Goal: Task Accomplishment & Management: Manage account settings

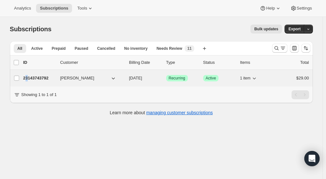
click at [29, 78] on p "23143743792" at bounding box center [39, 78] width 32 height 6
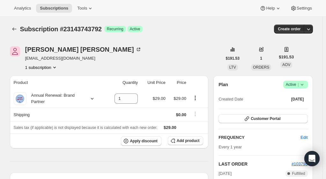
click at [301, 86] on icon at bounding box center [302, 84] width 6 height 6
click at [303, 108] on span "Cancel subscription" at bounding box center [297, 107] width 36 height 5
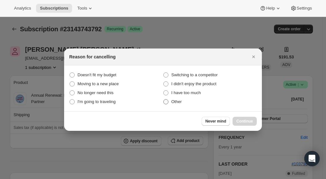
click at [165, 102] on span ":r2c:" at bounding box center [165, 101] width 5 height 5
click at [164, 100] on input "Other" at bounding box center [163, 99] width 0 height 0
radio input "true"
click at [243, 122] on span "Continue" at bounding box center [244, 121] width 17 height 5
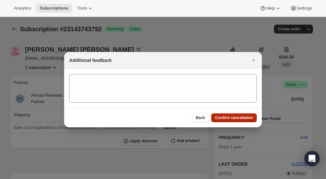
click at [230, 116] on span "Confirm cancellation" at bounding box center [234, 117] width 38 height 5
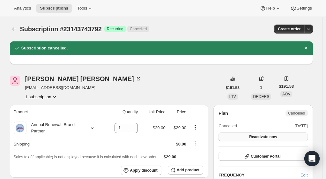
click at [260, 138] on span "Reactivate now" at bounding box center [263, 136] width 28 height 5
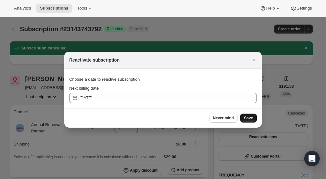
click at [246, 116] on span "Save" at bounding box center [248, 117] width 9 height 5
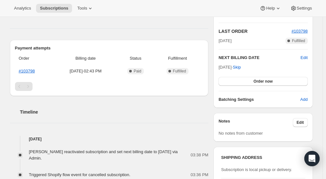
scroll to position [128, 0]
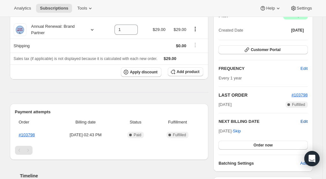
click at [304, 119] on span "Edit" at bounding box center [303, 121] width 7 height 6
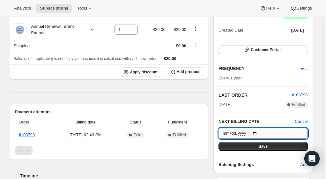
click at [259, 131] on input "[DATE]" at bounding box center [262, 133] width 89 height 11
type input "[DATE]"
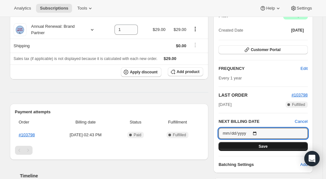
click at [259, 145] on button "Save" at bounding box center [262, 146] width 89 height 9
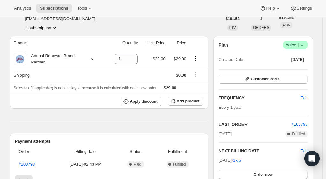
scroll to position [0, 0]
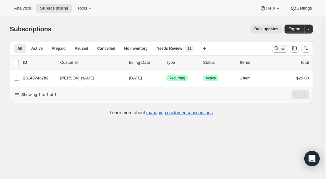
click at [277, 48] on icon "Search and filter results" at bounding box center [276, 48] width 6 height 6
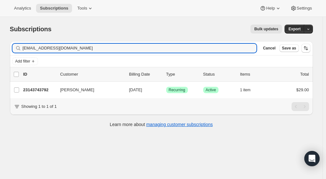
drag, startPoint x: 73, startPoint y: 48, endPoint x: 8, endPoint y: 39, distance: 66.1
click at [8, 39] on div "Filter subscribers [EMAIL_ADDRESS][DOMAIN_NAME] Clear Cancel Save as Add filter…" at bounding box center [159, 85] width 308 height 98
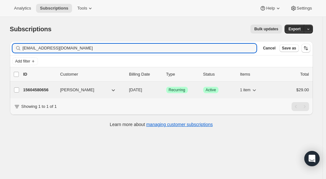
type input "[EMAIL_ADDRESS][DOMAIN_NAME]"
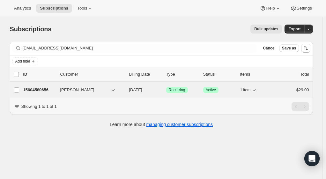
click at [34, 90] on p "15604580656" at bounding box center [39, 90] width 32 height 6
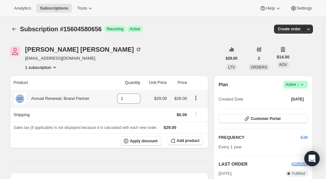
click at [305, 87] on icon at bounding box center [302, 84] width 6 height 6
click at [304, 107] on span "Cancel subscription" at bounding box center [297, 107] width 36 height 5
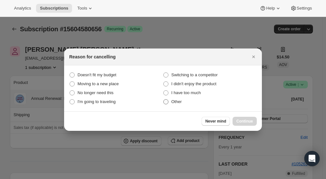
click at [168, 98] on label "Other" at bounding box center [210, 101] width 94 height 9
click at [164, 99] on input "Other" at bounding box center [163, 99] width 0 height 0
radio input "true"
click at [246, 121] on span "Continue" at bounding box center [244, 121] width 17 height 5
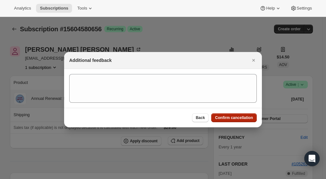
click at [238, 115] on span "Confirm cancellation" at bounding box center [234, 117] width 38 height 5
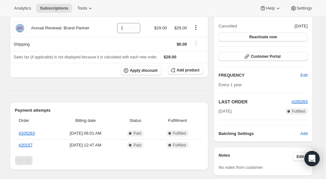
scroll to position [128, 0]
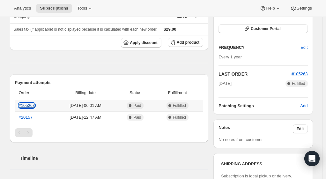
click at [28, 103] on link "#105263" at bounding box center [27, 105] width 16 height 5
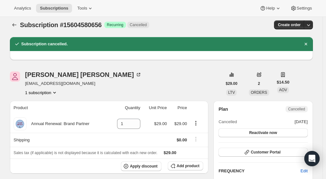
scroll to position [0, 0]
